Goal: Check status: Check status

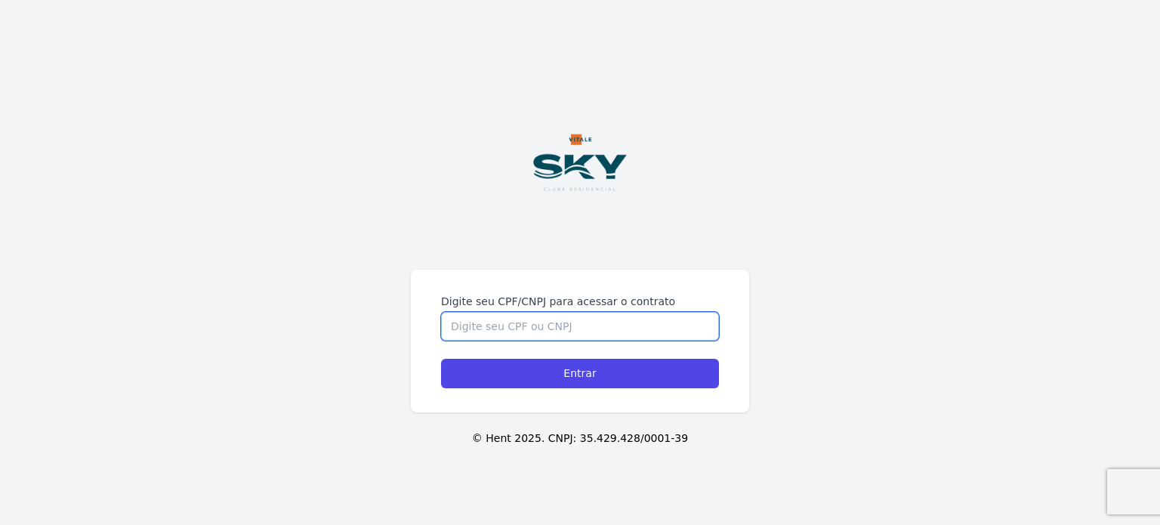
click at [563, 335] on input "Digite seu CPF/CNPJ para acessar o contrato" at bounding box center [580, 326] width 278 height 29
type input "2"
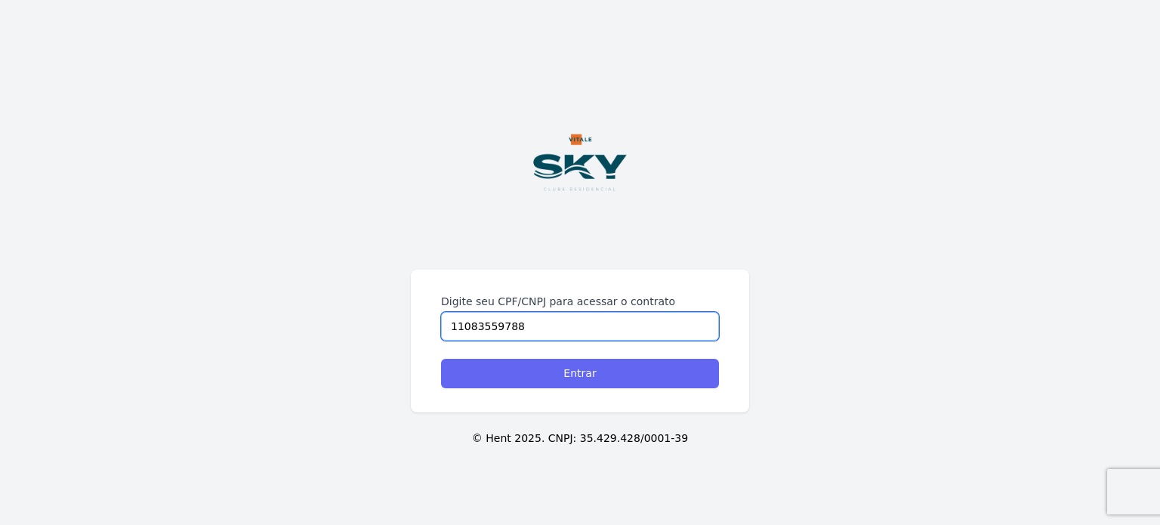
type input "11083559788"
click at [554, 360] on input "Entrar" at bounding box center [580, 373] width 278 height 29
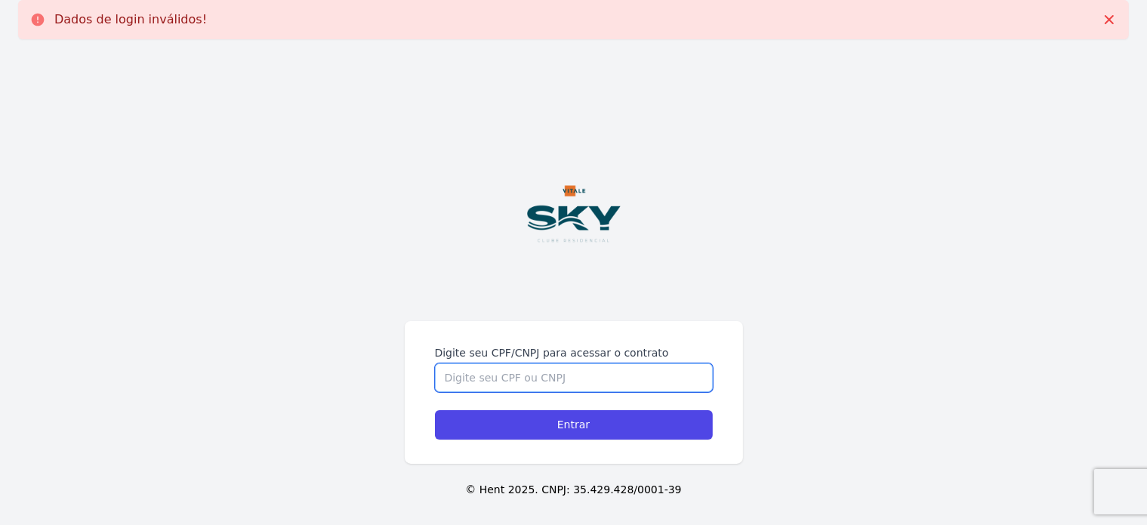
click at [538, 380] on input "Digite seu CPF/CNPJ para acessar o contrato" at bounding box center [574, 377] width 278 height 29
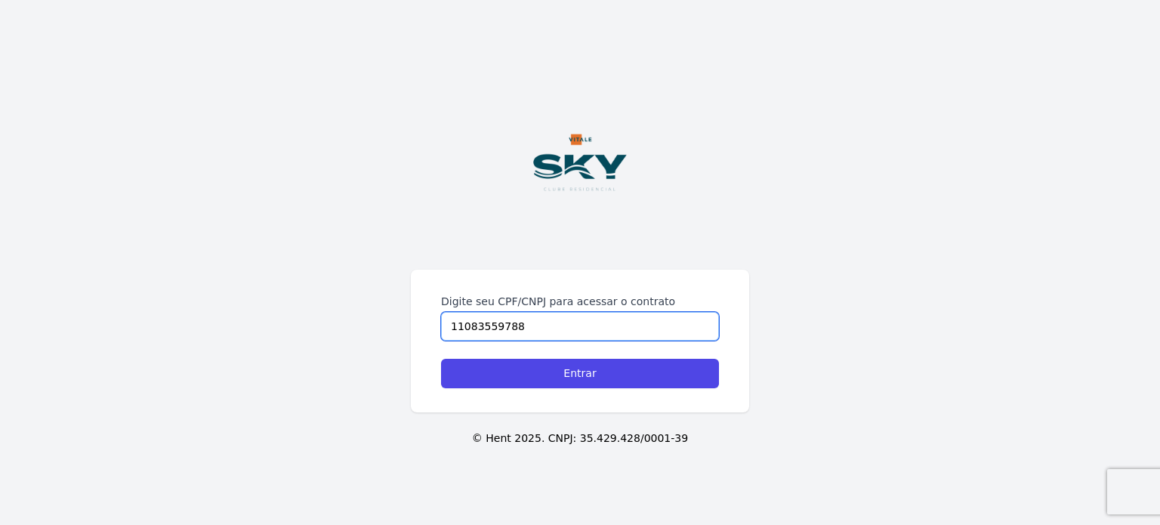
type input "11083559788"
click at [538, 380] on input "Entrar" at bounding box center [580, 373] width 278 height 29
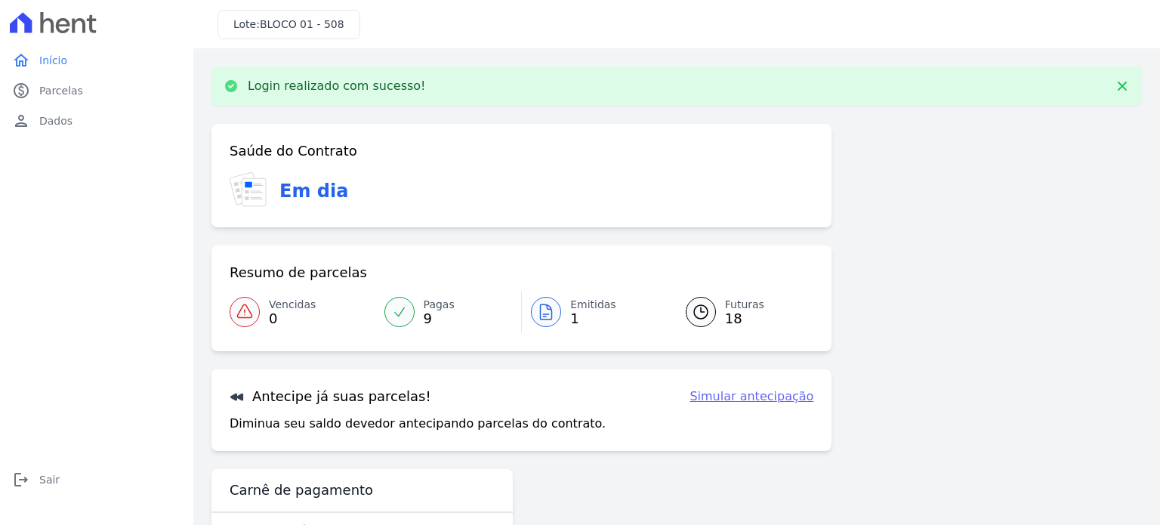
click at [704, 321] on div at bounding box center [701, 312] width 30 height 30
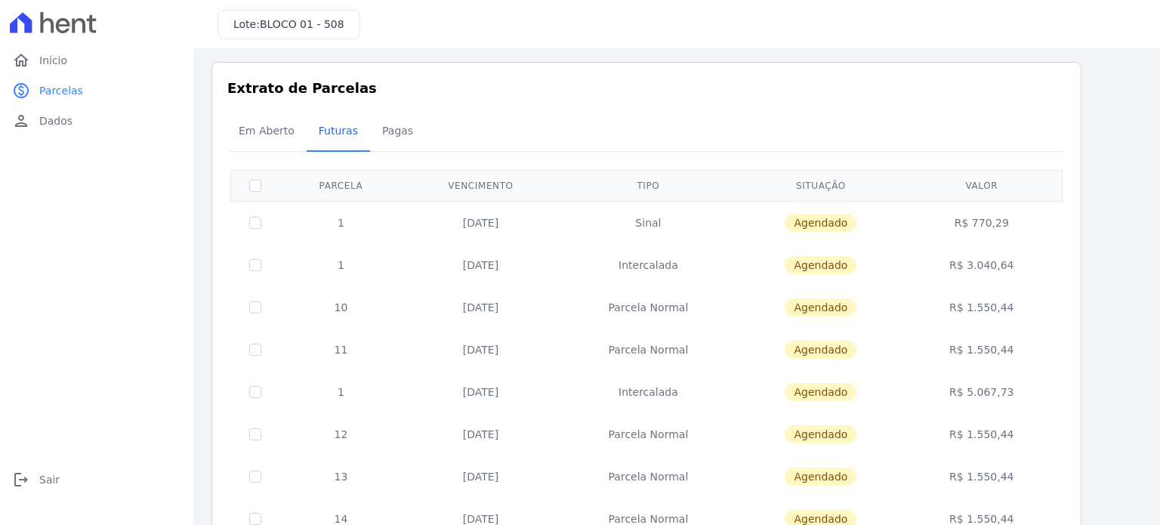
scroll to position [1, 0]
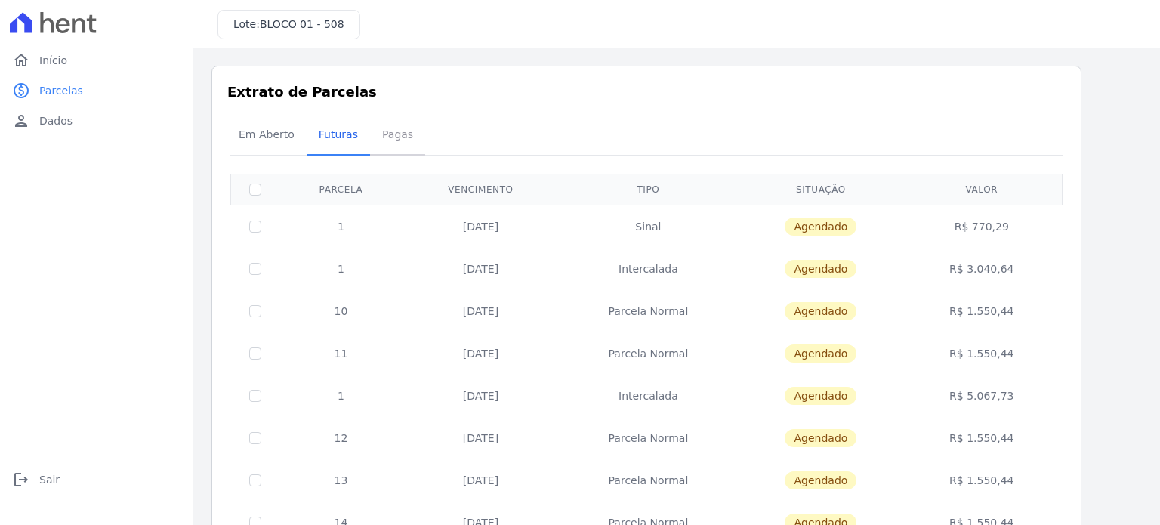
click at [397, 131] on span "Pagas" at bounding box center [397, 134] width 49 height 30
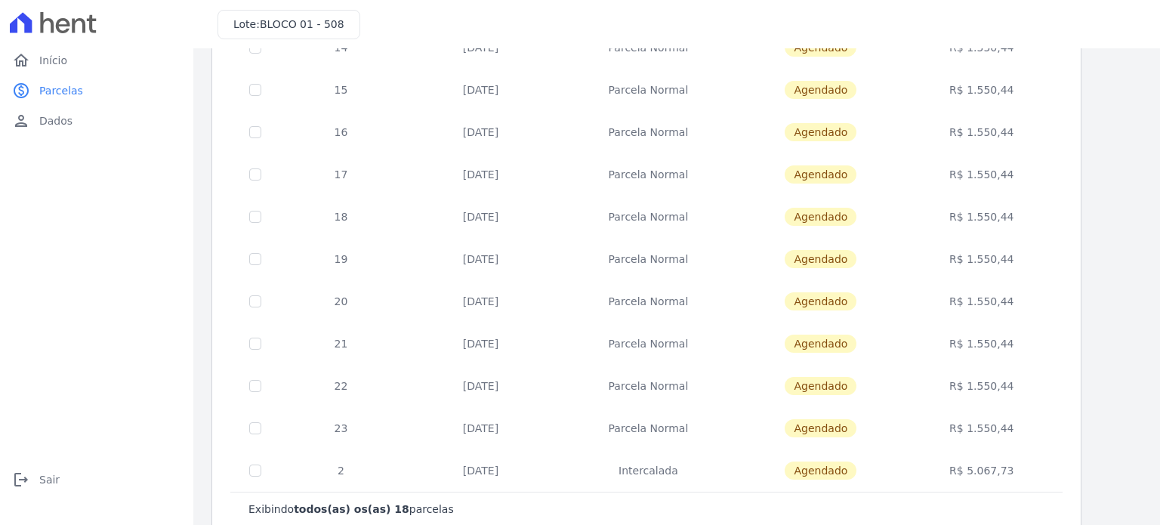
scroll to position [508, 0]
